Goal: Task Accomplishment & Management: Manage account settings

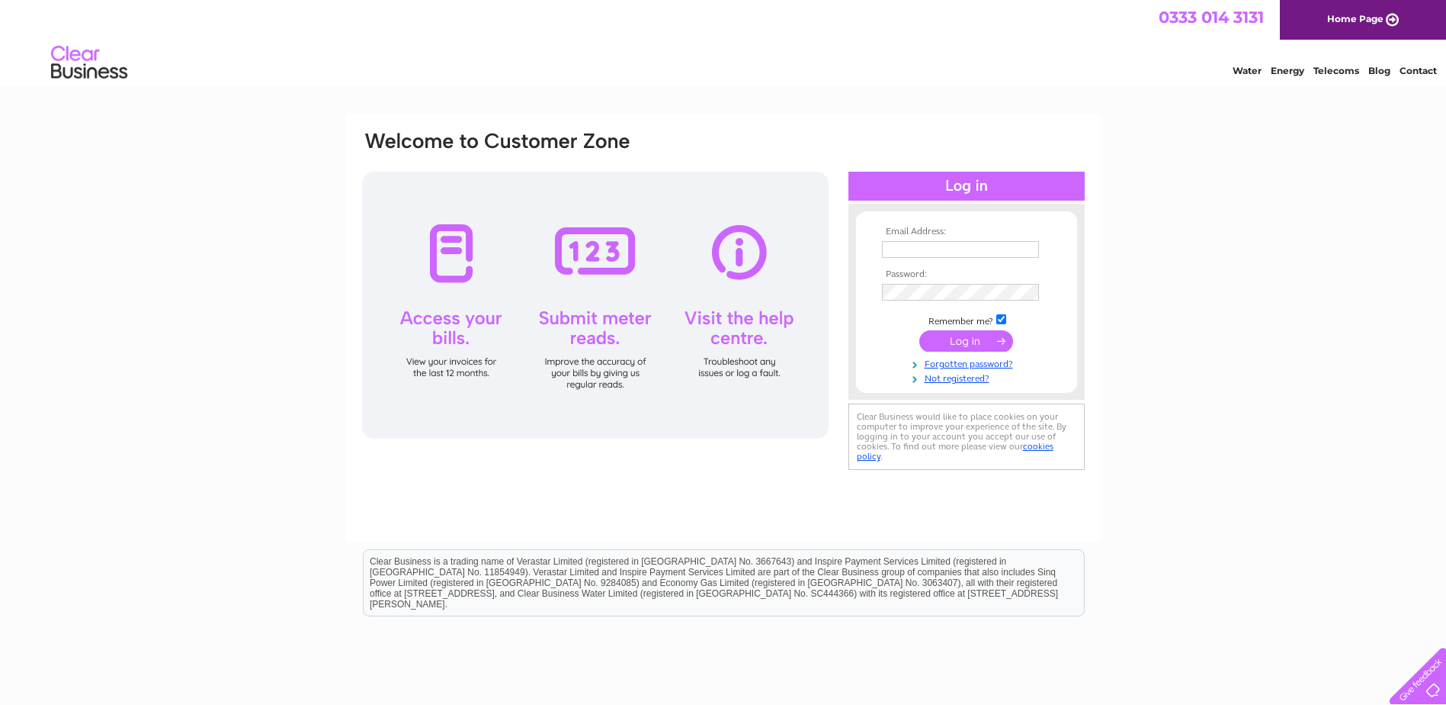
click at [943, 249] on input "text" at bounding box center [960, 249] width 157 height 17
type input "[EMAIL_ADDRESS][DOMAIN_NAME]"
click at [920, 332] on input "submit" at bounding box center [967, 342] width 94 height 21
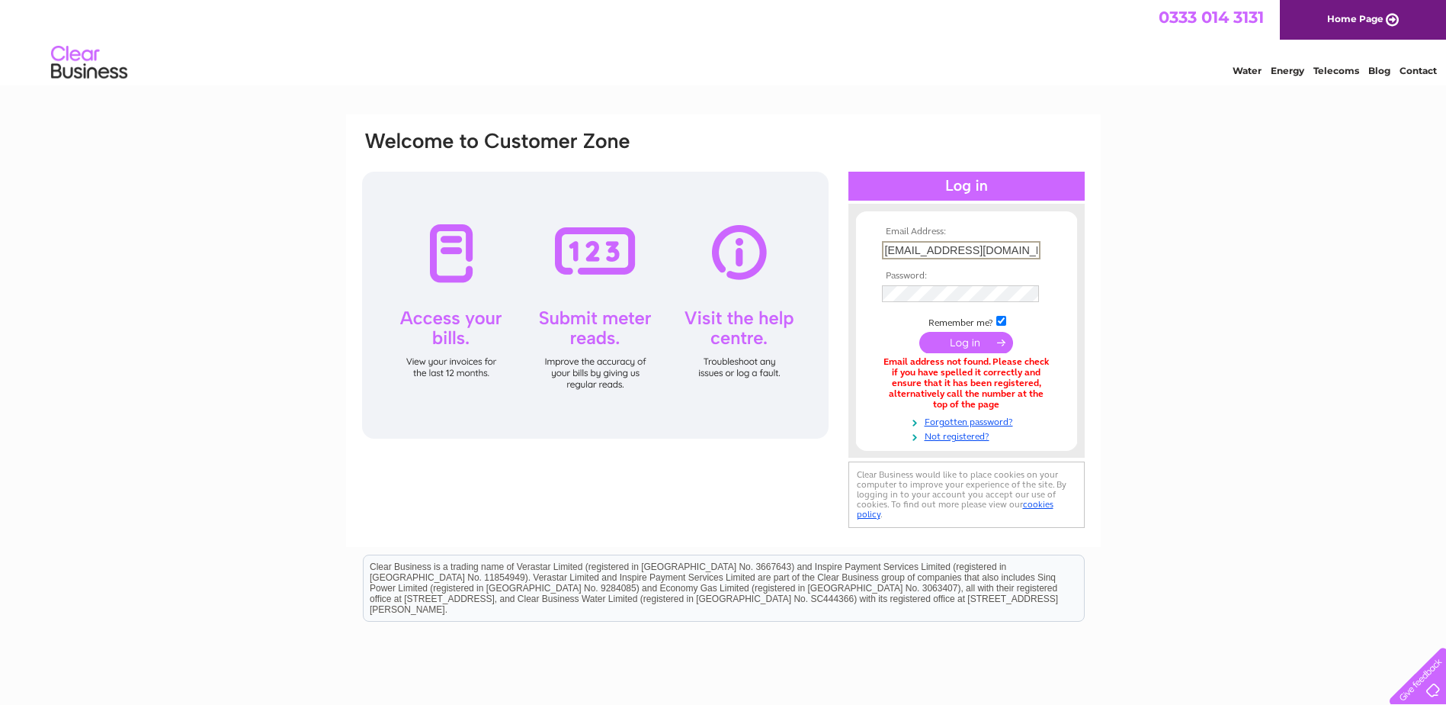
drag, startPoint x: 929, startPoint y: 253, endPoint x: 841, endPoint y: 249, distance: 87.8
click at [842, 249] on div "Email Address: accounts@supportive.org.uk Password:" at bounding box center [724, 331] width 726 height 402
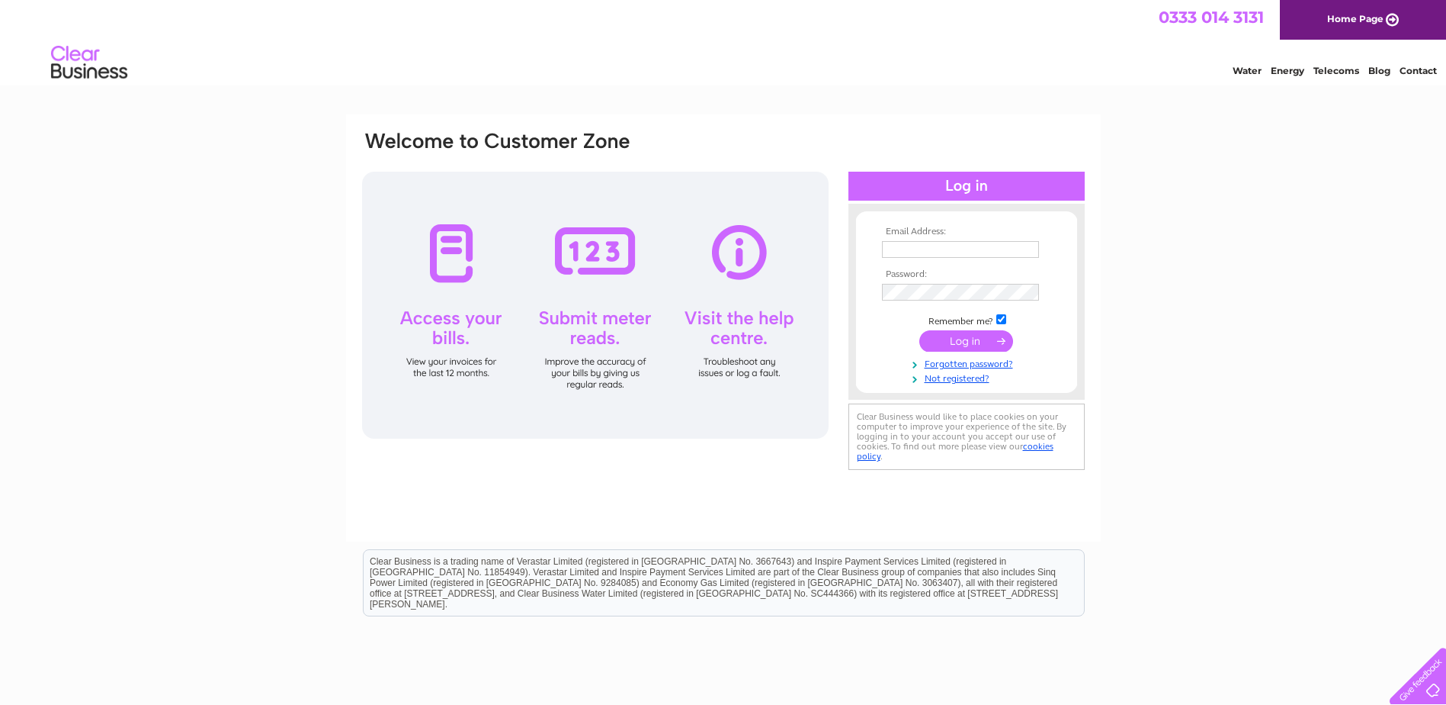
click at [917, 249] on input "text" at bounding box center [960, 249] width 157 height 17
type input "john.davison@supportive.org.uk"
click at [920, 332] on input "submit" at bounding box center [967, 342] width 94 height 21
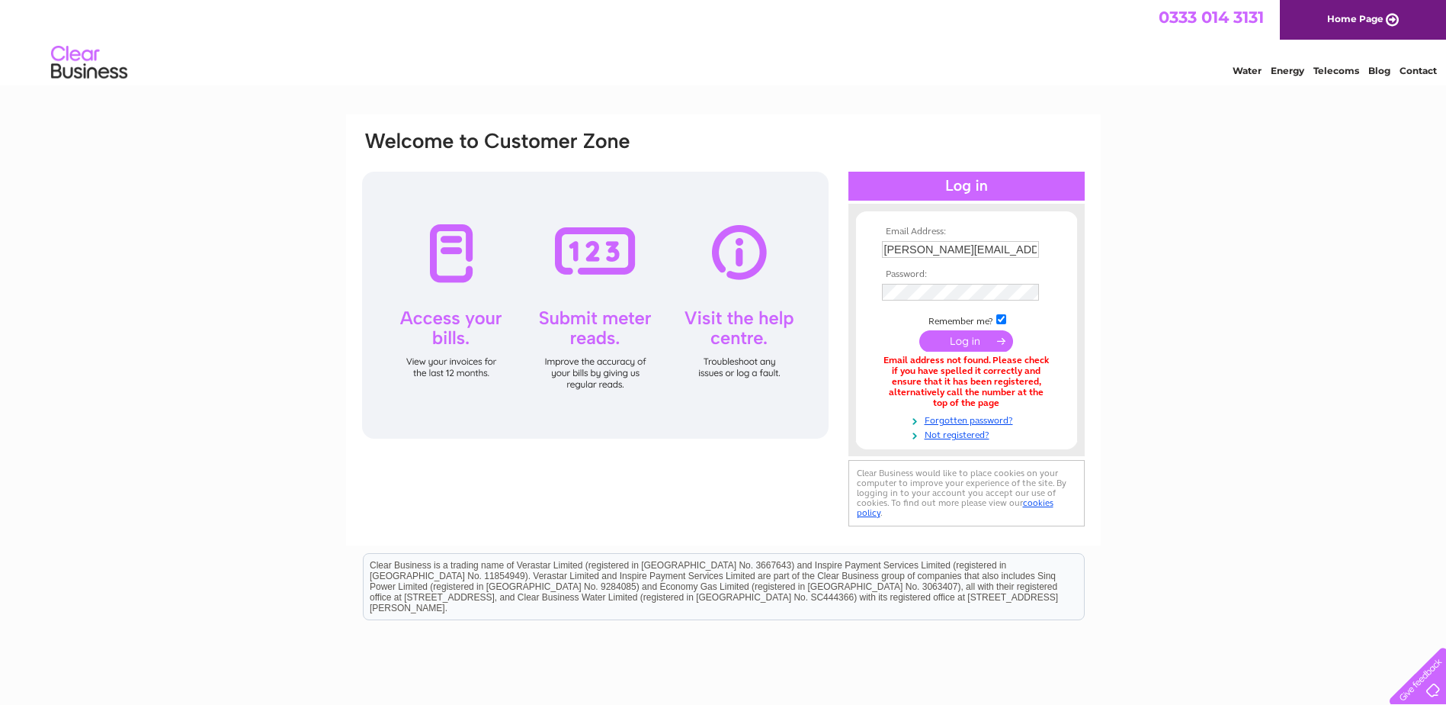
click at [974, 258] on td "john.davison@supportive.org.uk" at bounding box center [966, 249] width 177 height 24
drag, startPoint x: 946, startPoint y: 253, endPoint x: 854, endPoint y: 252, distance: 92.3
click at [854, 252] on div "Email Address: john.davison@supportive.org.uk Password:" at bounding box center [967, 330] width 236 height 223
type input "demi.dobinson@supportive.org.uk"
click at [920, 332] on input "submit" at bounding box center [967, 342] width 94 height 21
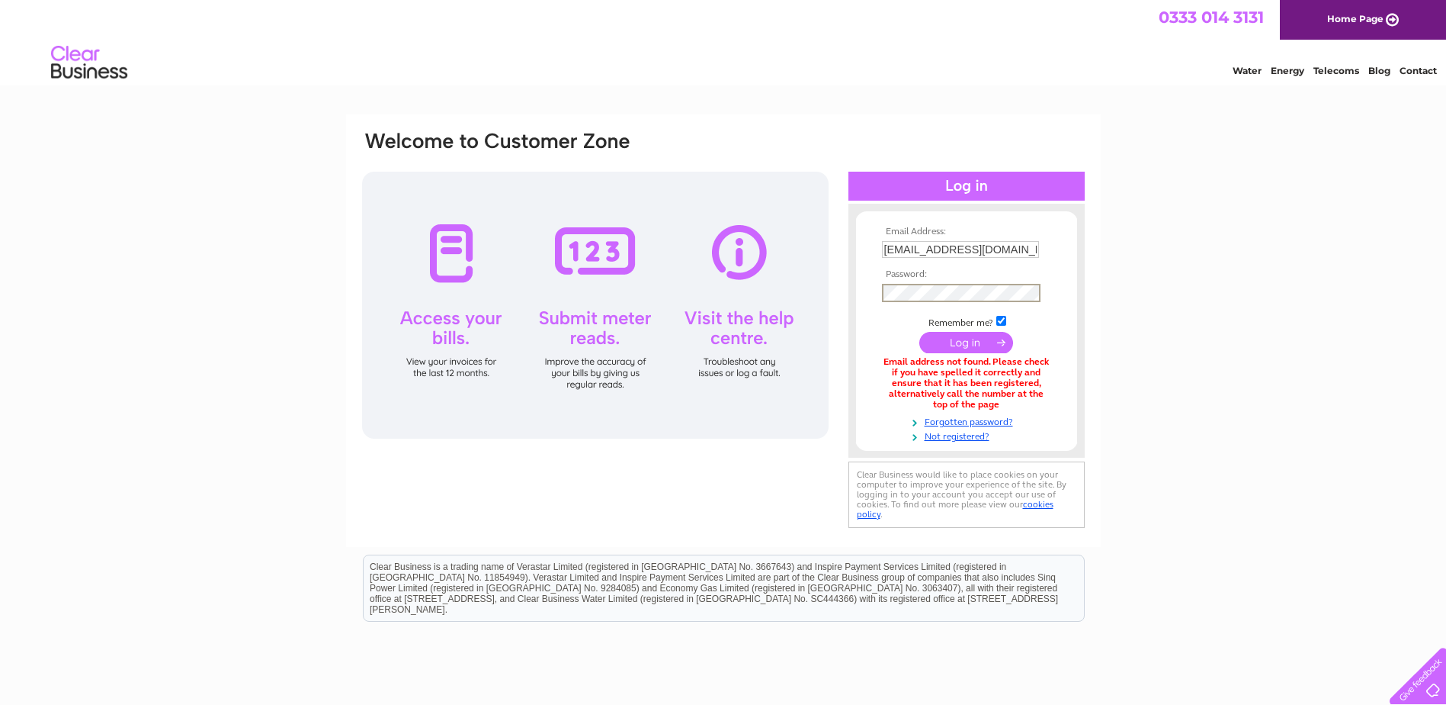
click at [920, 332] on input "submit" at bounding box center [967, 342] width 94 height 21
drag, startPoint x: 957, startPoint y: 252, endPoint x: 800, endPoint y: 260, distance: 157.3
click at [801, 260] on div "Email Address: demi.dobinson@supportive.org.uk Password:" at bounding box center [724, 331] width 726 height 402
type input "[EMAIL_ADDRESS][DOMAIN_NAME]"
click at [920, 332] on input "submit" at bounding box center [967, 342] width 94 height 21
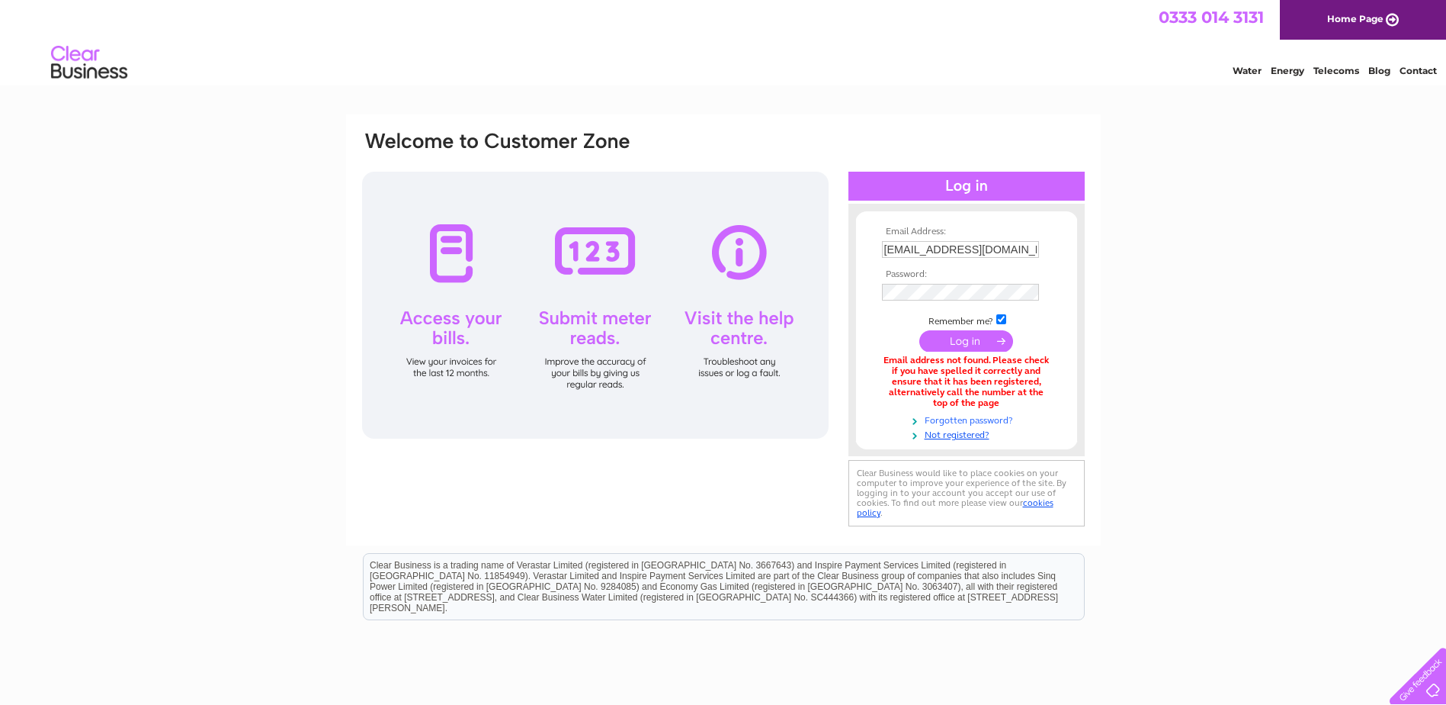
click at [960, 418] on link "Forgotten password?" at bounding box center [968, 419] width 173 height 14
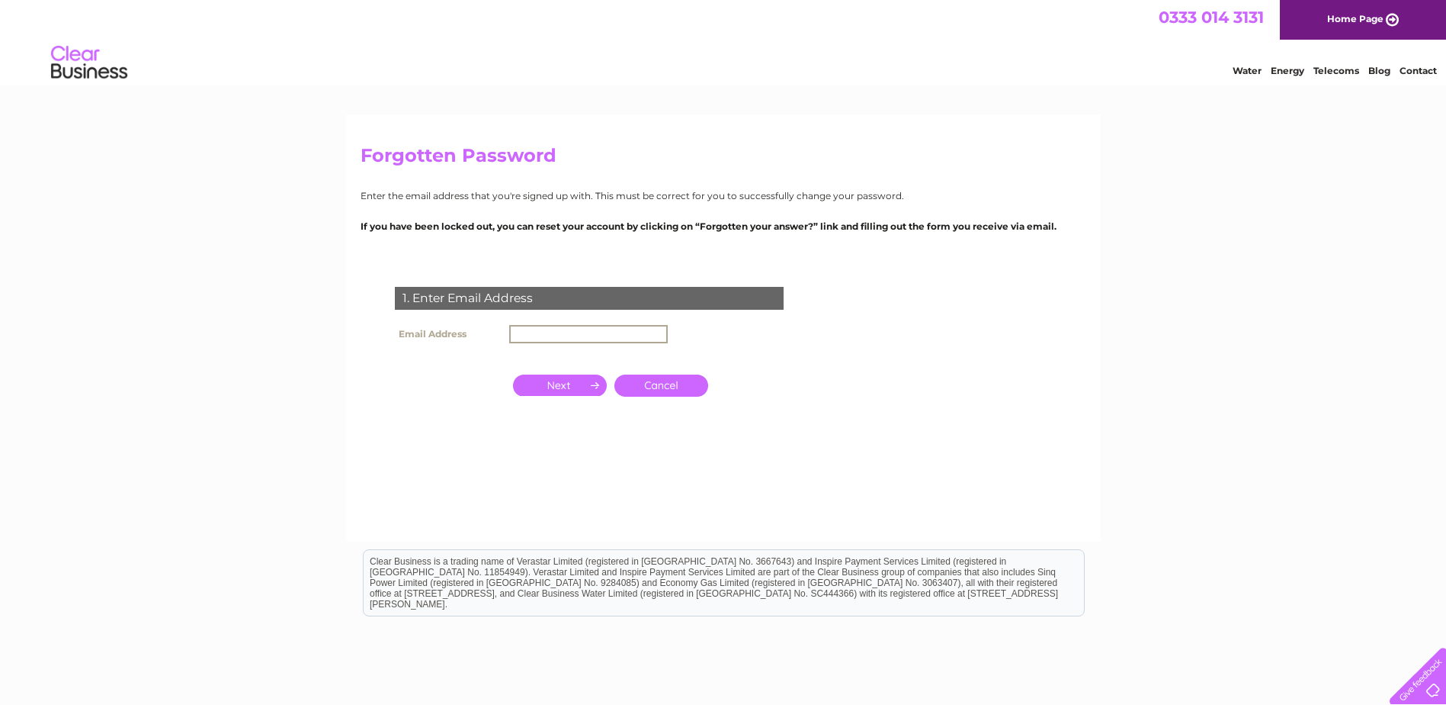
click at [570, 329] on input "text" at bounding box center [588, 334] width 159 height 18
type input "[EMAIL_ADDRESS][DOMAIN_NAME]"
click at [568, 385] on input "button" at bounding box center [560, 384] width 94 height 21
